Goal: Transaction & Acquisition: Obtain resource

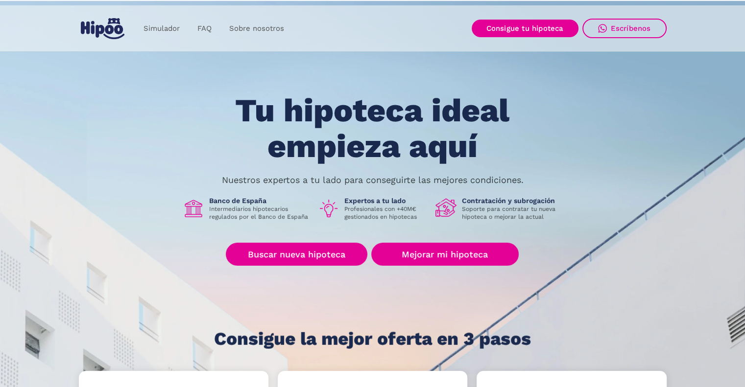
scroll to position [35, 0]
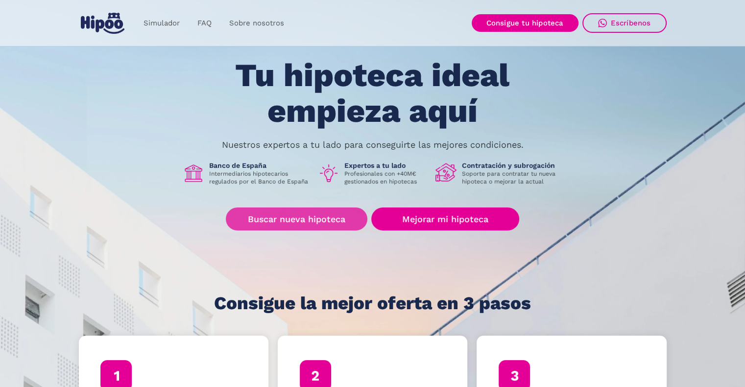
click at [313, 224] on link "Buscar nueva hipoteca" at bounding box center [297, 219] width 142 height 23
click at [272, 218] on link "Buscar nueva hipoteca" at bounding box center [297, 219] width 142 height 23
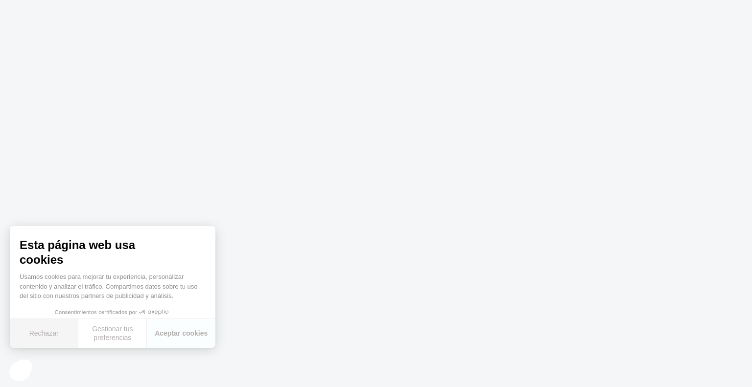
click at [51, 331] on button "Rechazar" at bounding box center [44, 333] width 69 height 29
